Goal: Transaction & Acquisition: Purchase product/service

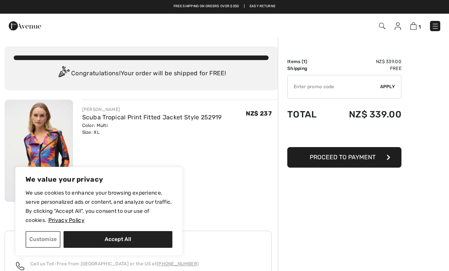
click at [101, 120] on link "Scuba Tropical Print Fitted Jacket Style 252919" at bounding box center [152, 117] width 140 height 7
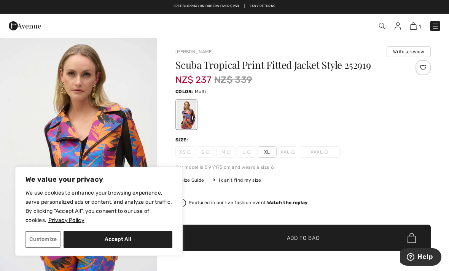
click at [405, 185] on div "Scuba Tropical Print Fitted Jacket Style 252919 NZ$ 237 NZ$ 339 Color: Multi Si…" at bounding box center [302, 177] width 255 height 234
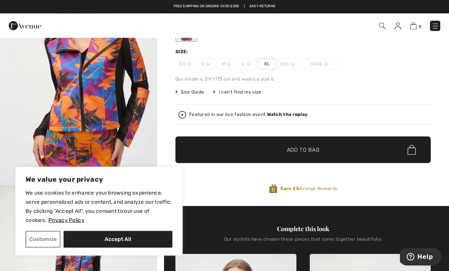
click at [372, 148] on span "✔ Added to Bag Add to Bag" at bounding box center [302, 150] width 255 height 27
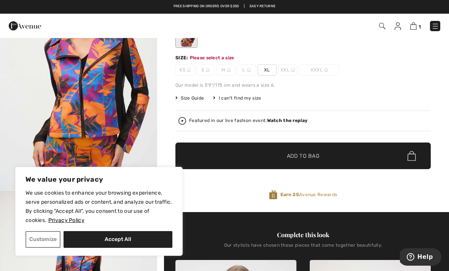
scroll to position [82, 0]
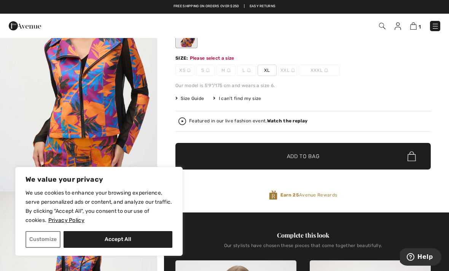
click at [269, 67] on span "XL" at bounding box center [266, 70] width 19 height 11
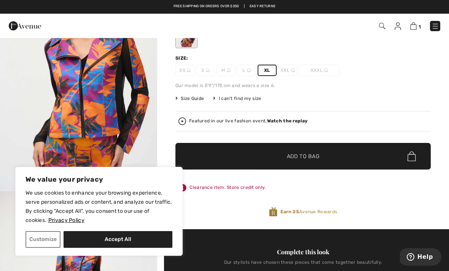
click at [373, 151] on span "✔ Added to Bag Add to Bag" at bounding box center [302, 156] width 255 height 27
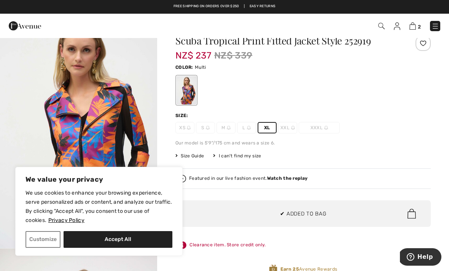
scroll to position [21, 0]
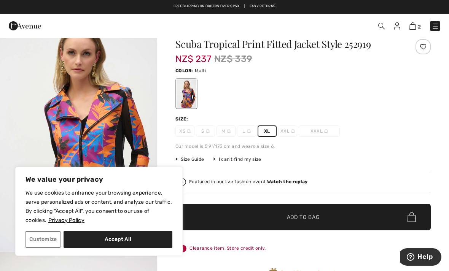
click at [413, 28] on img at bounding box center [412, 25] width 6 height 7
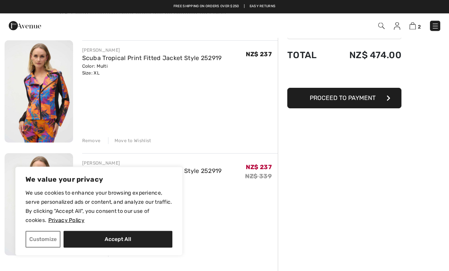
scroll to position [59, 0]
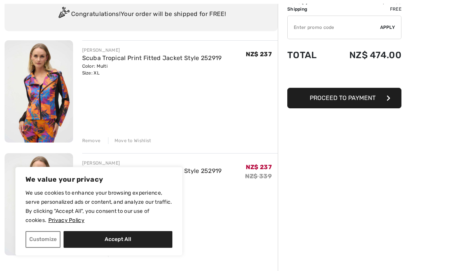
click at [93, 141] on div "Remove" at bounding box center [91, 140] width 19 height 7
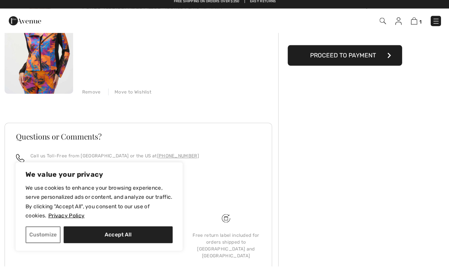
scroll to position [0, 0]
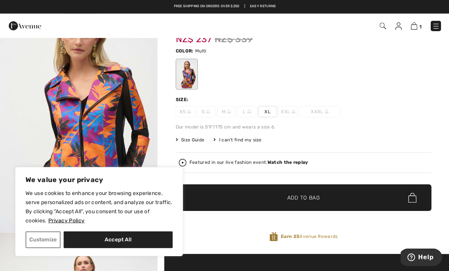
scroll to position [41, 0]
click at [285, 113] on span "XXL" at bounding box center [287, 111] width 19 height 11
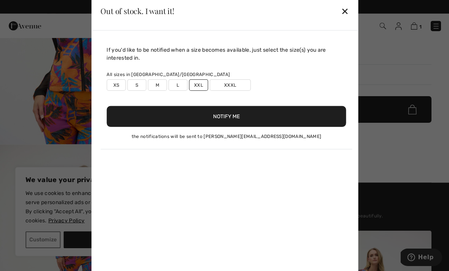
scroll to position [129, 0]
click at [346, 19] on div "✕" at bounding box center [344, 11] width 8 height 16
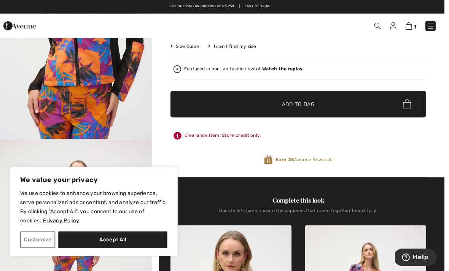
scroll to position [0, 0]
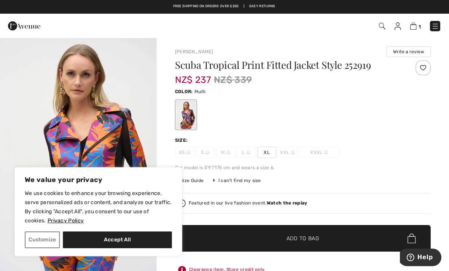
click at [288, 66] on h1 "Scuba Tropical Print Fitted Jacket Style 252919" at bounding box center [281, 65] width 213 height 10
click at [127, 242] on button "Accept All" at bounding box center [118, 239] width 109 height 17
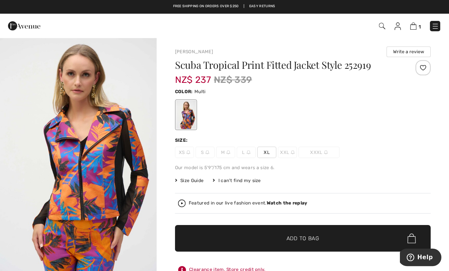
checkbox input "true"
click at [316, 68] on h1 "Scuba Tropical Print Fitted Jacket Style 252919" at bounding box center [281, 65] width 213 height 10
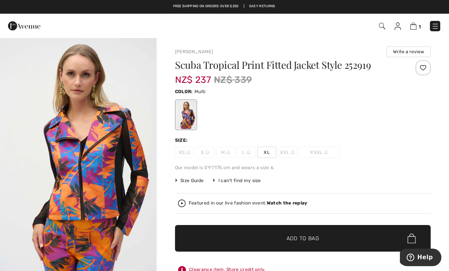
click at [380, 25] on img at bounding box center [382, 26] width 6 height 6
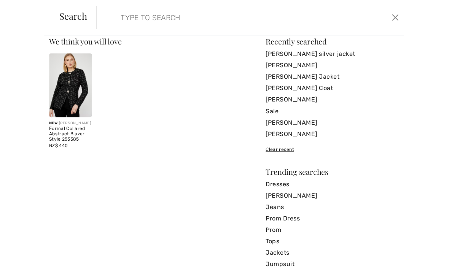
scroll to position [12, 0]
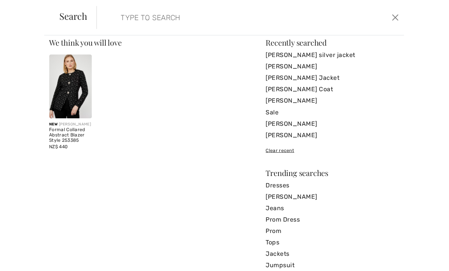
click at [273, 114] on link "Sale" at bounding box center [332, 111] width 133 height 11
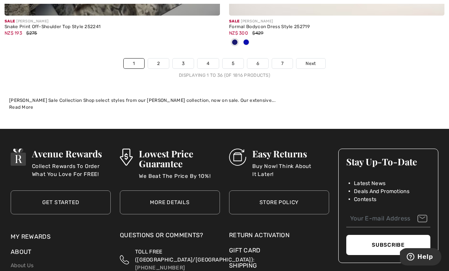
scroll to position [6614, 0]
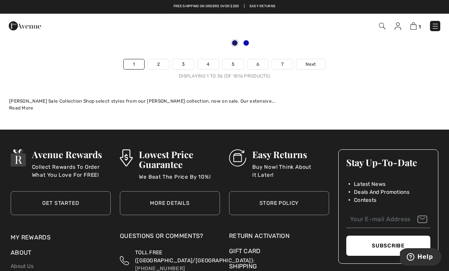
click at [315, 61] on span "Next" at bounding box center [310, 64] width 10 height 7
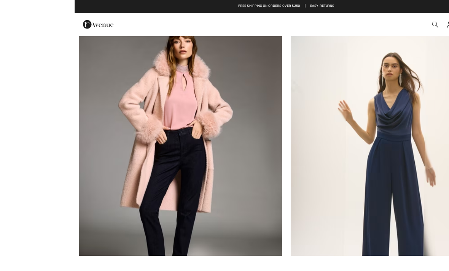
scroll to position [1567, 0]
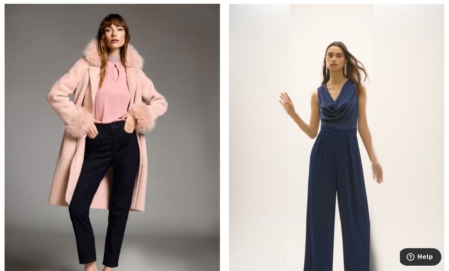
click at [178, 165] on img at bounding box center [112, 161] width 215 height 323
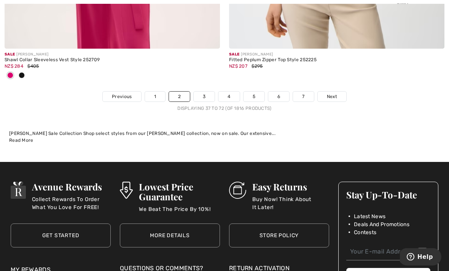
scroll to position [6708, 0]
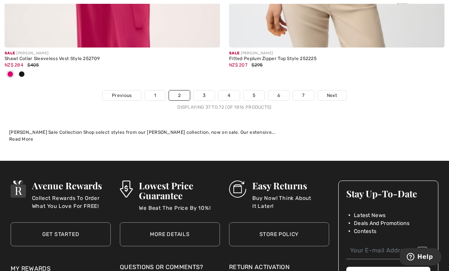
click at [206, 95] on link "3" at bounding box center [204, 96] width 21 height 10
click at [204, 91] on link "3" at bounding box center [204, 96] width 21 height 10
click at [203, 91] on link "3" at bounding box center [204, 96] width 21 height 10
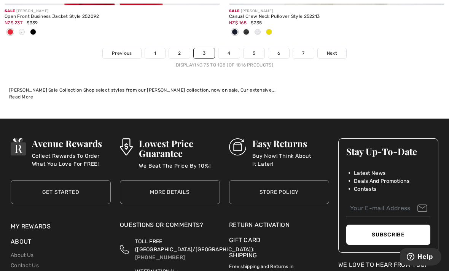
scroll to position [6700, 0]
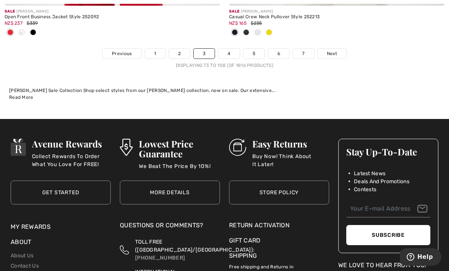
click at [331, 51] on span "Next" at bounding box center [332, 53] width 10 height 7
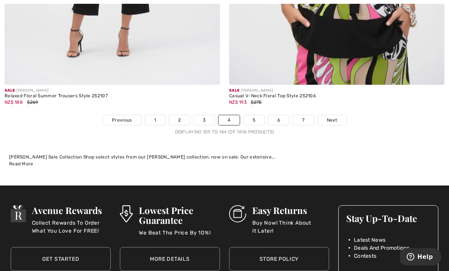
scroll to position [6559, 0]
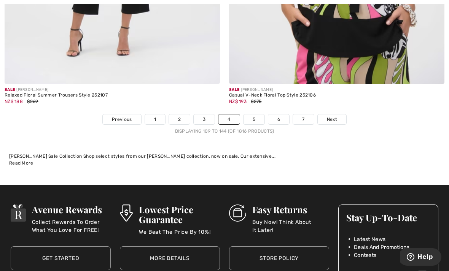
click at [256, 114] on link "5" at bounding box center [253, 119] width 21 height 10
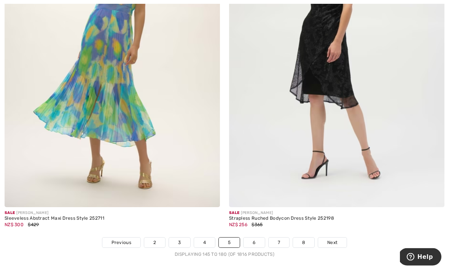
scroll to position [6423, 0]
click at [253, 238] on link "6" at bounding box center [253, 243] width 21 height 10
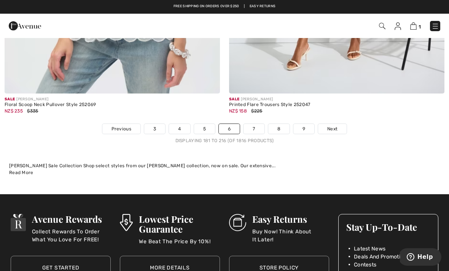
scroll to position [6486, 0]
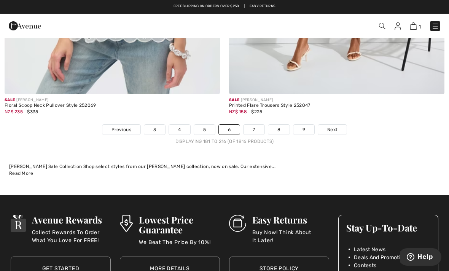
click at [338, 125] on link "Next" at bounding box center [332, 130] width 29 height 10
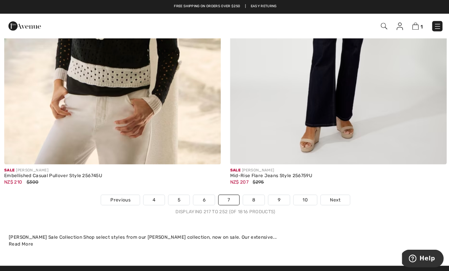
scroll to position [6565, 0]
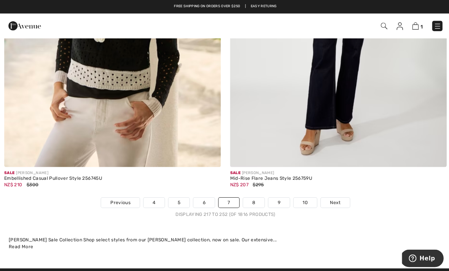
click at [334, 198] on span "Next" at bounding box center [333, 201] width 10 height 7
click at [331, 198] on span "Next" at bounding box center [333, 201] width 10 height 7
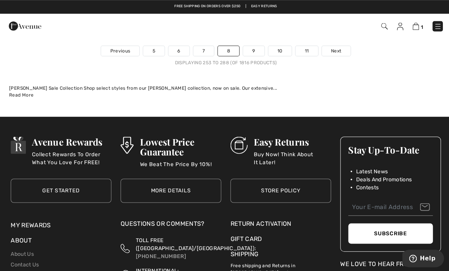
scroll to position [6653, 0]
click at [250, 46] on link "9" at bounding box center [252, 51] width 21 height 10
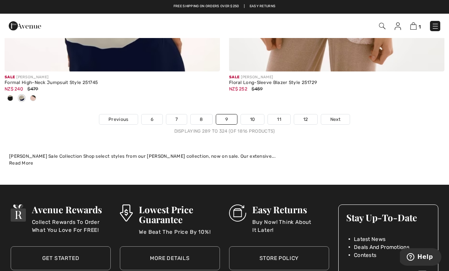
scroll to position [6708, 0]
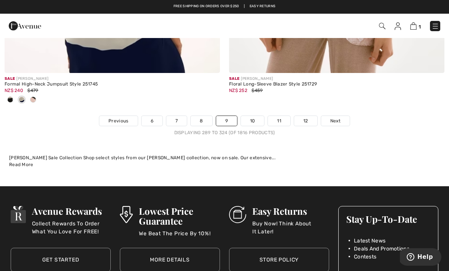
click at [334, 118] on span "Next" at bounding box center [335, 121] width 10 height 7
click at [336, 118] on span "Next" at bounding box center [335, 121] width 10 height 7
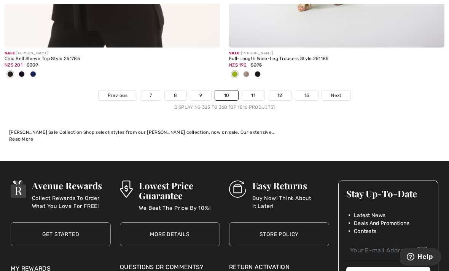
scroll to position [6734, 0]
click at [252, 91] on link "11" at bounding box center [253, 96] width 22 height 10
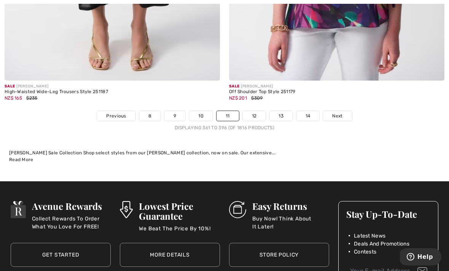
scroll to position [6550, 0]
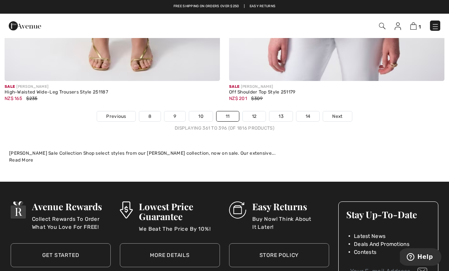
click at [252, 111] on link "12" at bounding box center [254, 116] width 23 height 10
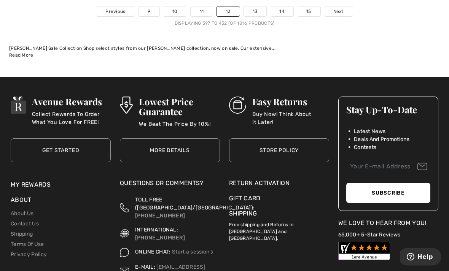
scroll to position [6680, 0]
click at [251, 8] on link "13" at bounding box center [254, 11] width 23 height 10
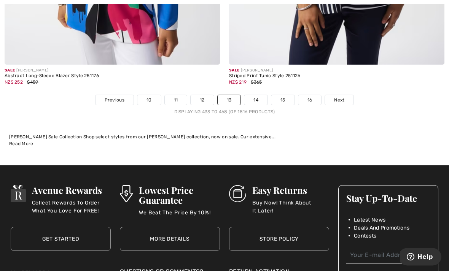
scroll to position [6642, 0]
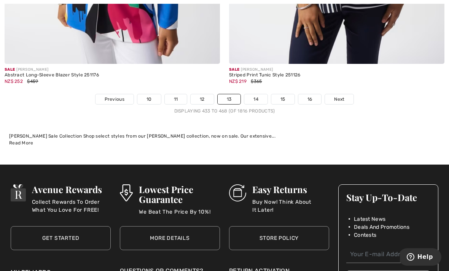
click at [337, 96] on span "Next" at bounding box center [339, 99] width 10 height 7
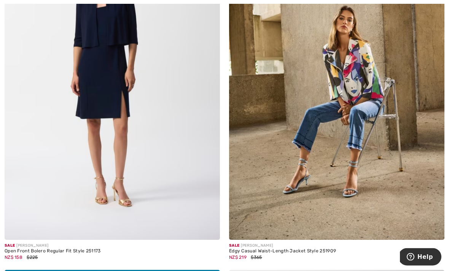
scroll to position [5054, 0]
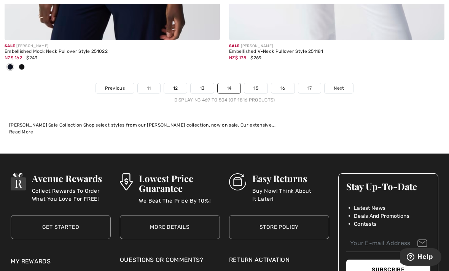
click at [261, 85] on link "15" at bounding box center [255, 88] width 23 height 10
click at [255, 83] on link "15" at bounding box center [255, 88] width 23 height 10
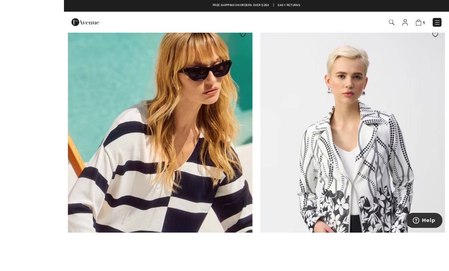
scroll to position [6363, 0]
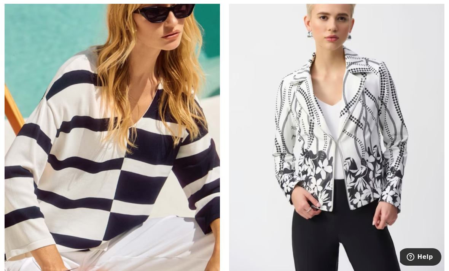
click at [362, 151] on img at bounding box center [336, 118] width 215 height 323
click at [393, 137] on img at bounding box center [336, 118] width 215 height 323
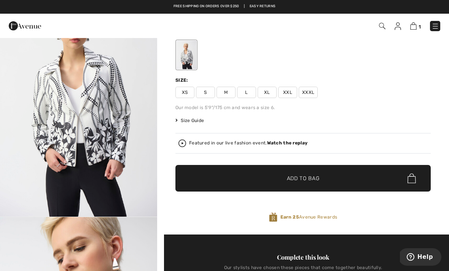
click at [265, 93] on span "XL" at bounding box center [266, 92] width 19 height 11
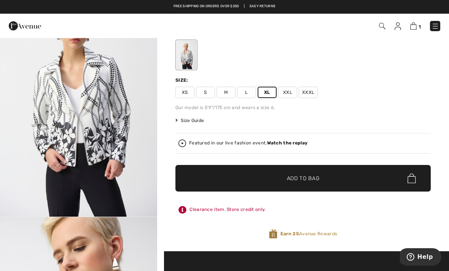
click at [376, 171] on span "✔ Added to Bag Add to Bag" at bounding box center [302, 178] width 255 height 27
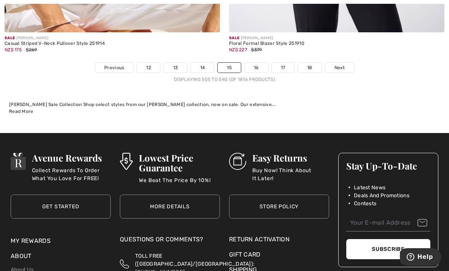
scroll to position [6609, 0]
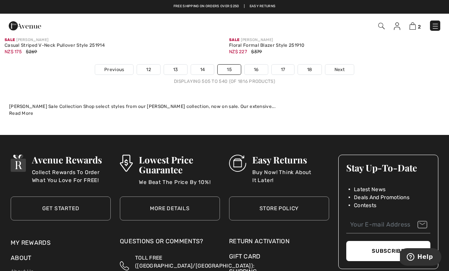
click at [261, 65] on link "16" at bounding box center [256, 70] width 23 height 10
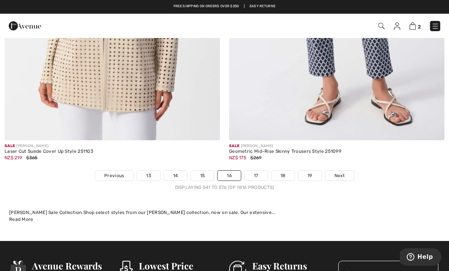
scroll to position [6439, 0]
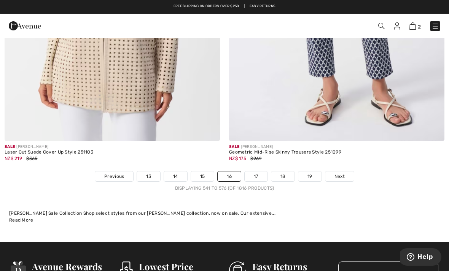
click at [256, 172] on link "17" at bounding box center [256, 177] width 23 height 10
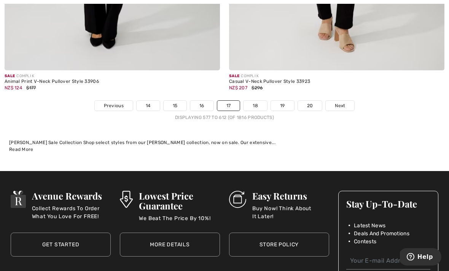
scroll to position [6598, 0]
click at [255, 103] on link "18" at bounding box center [255, 106] width 24 height 10
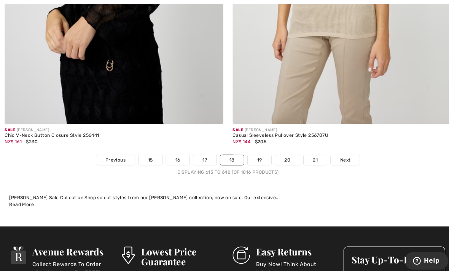
scroll to position [6496, 0]
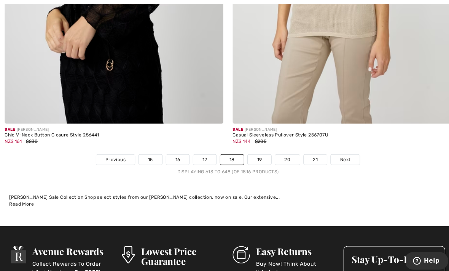
click at [341, 154] on span "Next" at bounding box center [340, 157] width 10 height 7
click at [342, 153] on link "Next" at bounding box center [340, 158] width 29 height 10
click at [338, 154] on span "Next" at bounding box center [340, 157] width 10 height 7
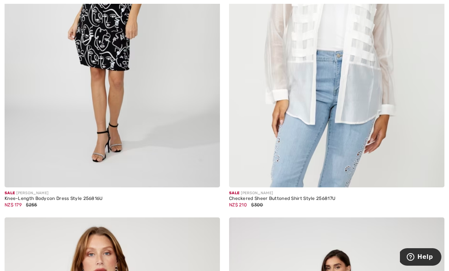
scroll to position [5688, 0]
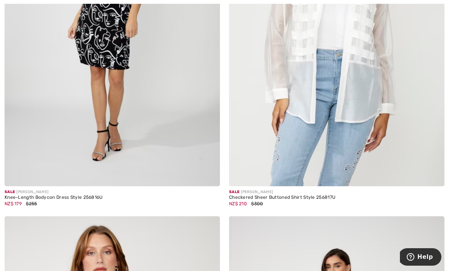
click at [394, 137] on img at bounding box center [336, 24] width 215 height 323
click at [394, 113] on img at bounding box center [336, 24] width 215 height 323
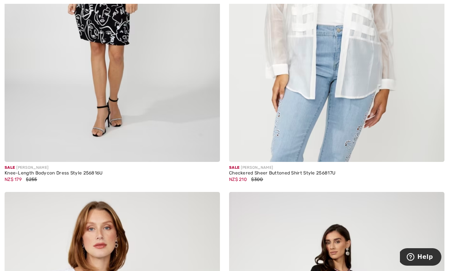
click at [386, 141] on img at bounding box center [336, 0] width 215 height 323
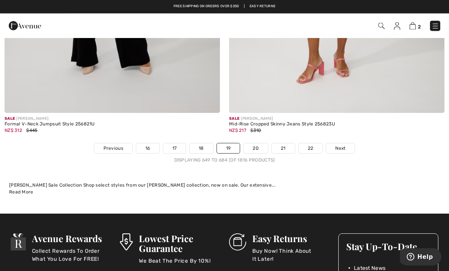
scroll to position [6470, 0]
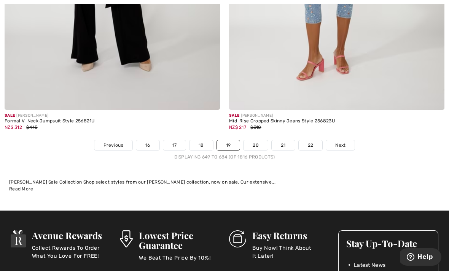
click at [257, 140] on link "20" at bounding box center [255, 145] width 24 height 10
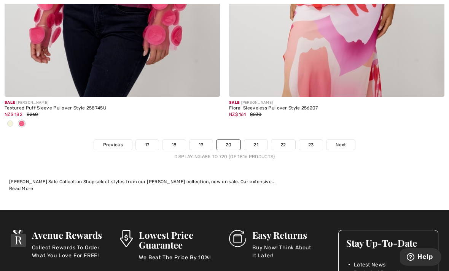
scroll to position [6542, 0]
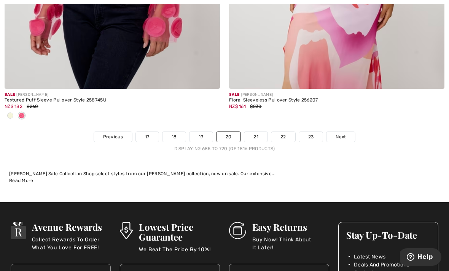
click at [254, 132] on link "21" at bounding box center [255, 137] width 23 height 10
click at [255, 132] on link "21" at bounding box center [255, 137] width 23 height 10
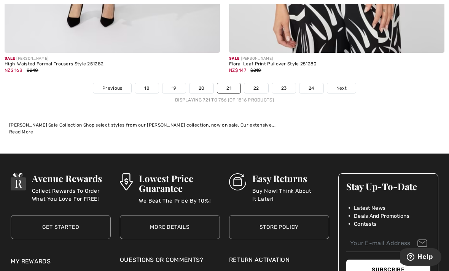
scroll to position [6592, 0]
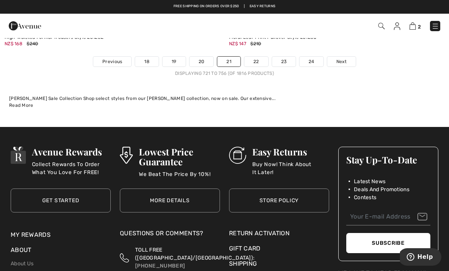
click at [343, 58] on span "Next" at bounding box center [341, 61] width 10 height 7
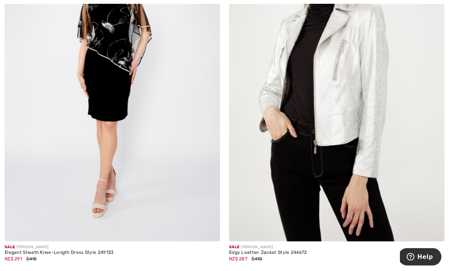
scroll to position [6049, 0]
click at [353, 108] on img at bounding box center [336, 80] width 215 height 323
click at [375, 81] on img at bounding box center [336, 80] width 215 height 323
click at [347, 120] on img at bounding box center [336, 80] width 215 height 323
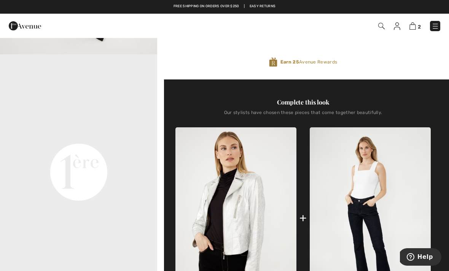
scroll to position [194, 0]
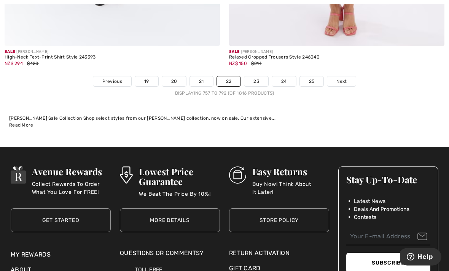
scroll to position [6597, 0]
click at [254, 76] on link "23" at bounding box center [256, 81] width 24 height 10
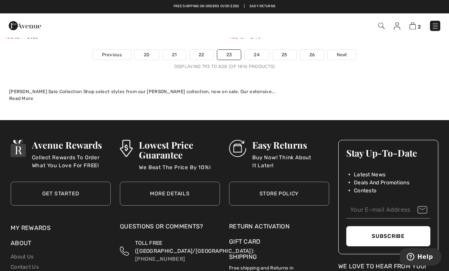
scroll to position [6624, 0]
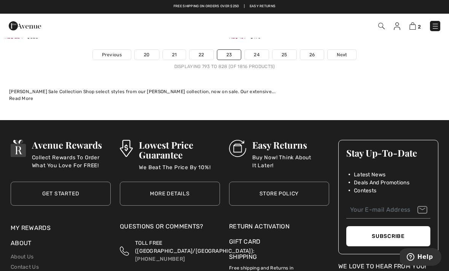
click at [251, 50] on link "24" at bounding box center [257, 55] width 24 height 10
click at [246, 53] on link "24" at bounding box center [257, 55] width 24 height 10
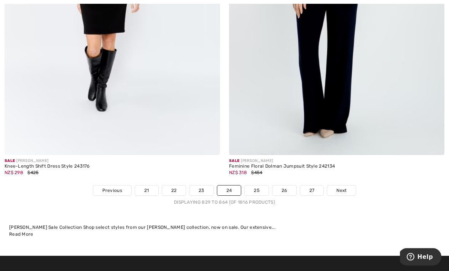
scroll to position [6413, 0]
click at [342, 187] on span "Next" at bounding box center [341, 190] width 10 height 7
click at [409, 230] on div "Joseph Ribkoff Sale Collection Shop select styles from our Joseph Ribkoff colle…" at bounding box center [224, 231] width 431 height 14
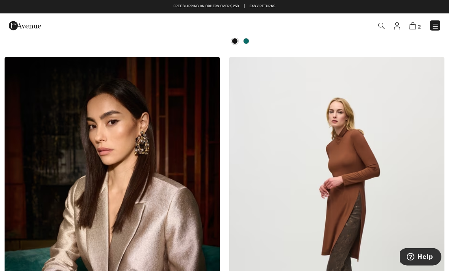
scroll to position [1491, 0]
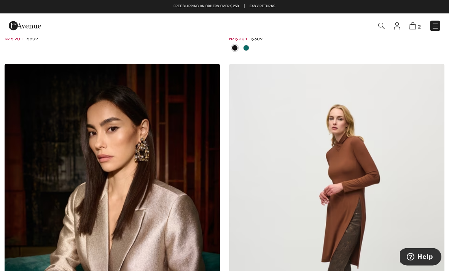
click at [381, 27] on img at bounding box center [381, 26] width 6 height 6
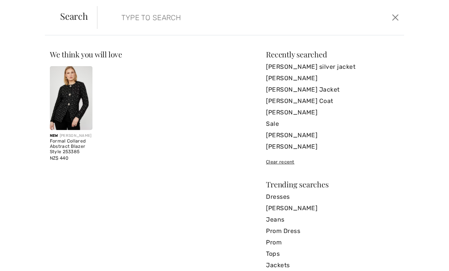
click at [135, 16] on input "search" at bounding box center [219, 17] width 206 height 23
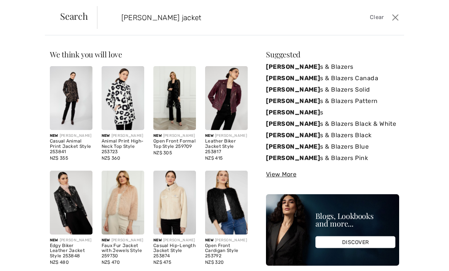
type input "Frank Lyman jacket"
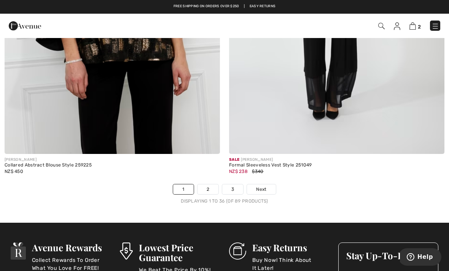
scroll to position [6421, 0]
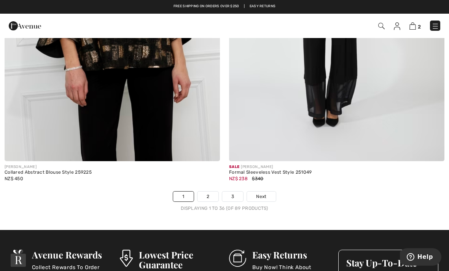
click at [266, 193] on span "Next" at bounding box center [261, 196] width 10 height 7
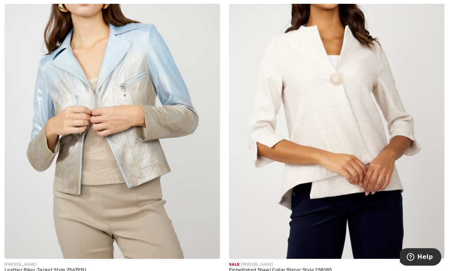
scroll to position [3772, 0]
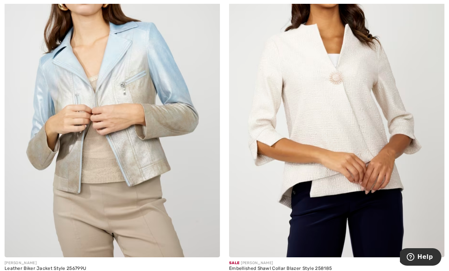
click at [179, 201] on img at bounding box center [112, 96] width 215 height 323
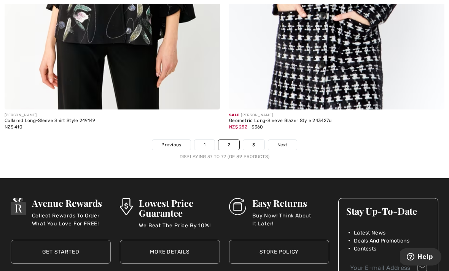
scroll to position [6478, 0]
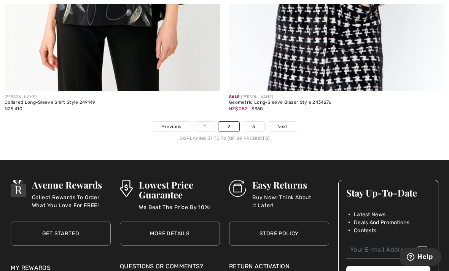
click at [251, 123] on link "3" at bounding box center [253, 127] width 21 height 10
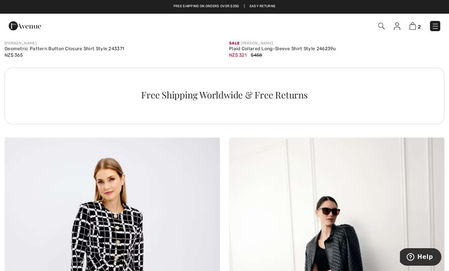
scroll to position [2144, 0]
